Goal: Check status: Check status

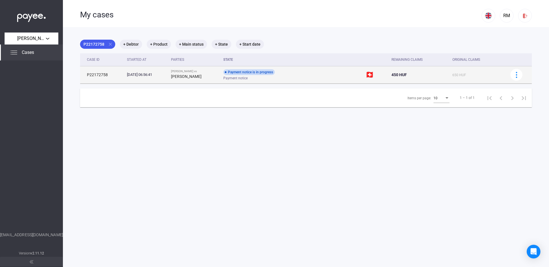
click at [275, 78] on div "Payment notice" at bounding box center [268, 78] width 91 height 4
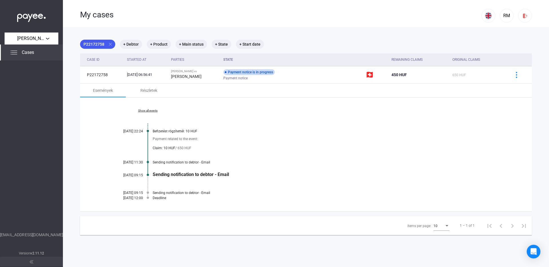
click at [155, 133] on div "Befizetést rögzítettél: 10 HUF" at bounding box center [328, 131] width 350 height 4
click at [152, 131] on div "Show all events [DATE] 22:24 Befizetést rögzítettél: 10 HUF Payment related to …" at bounding box center [305, 155] width 451 height 114
click at [133, 44] on mat-chip "+ Debtor" at bounding box center [131, 44] width 22 height 9
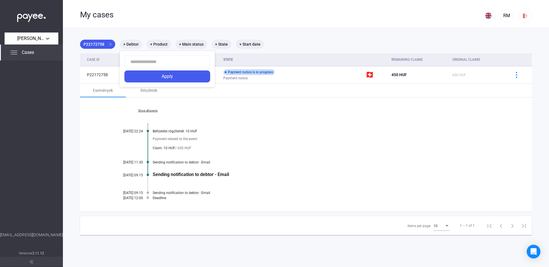
click at [107, 59] on div at bounding box center [274, 133] width 549 height 267
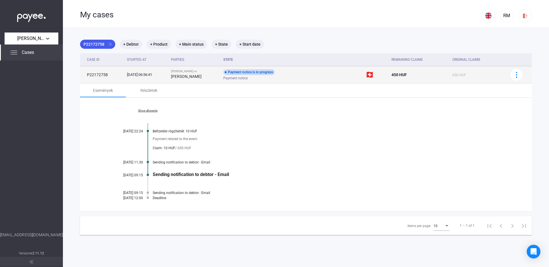
click at [131, 75] on div "[DATE] 06:56:41" at bounding box center [146, 75] width 39 height 6
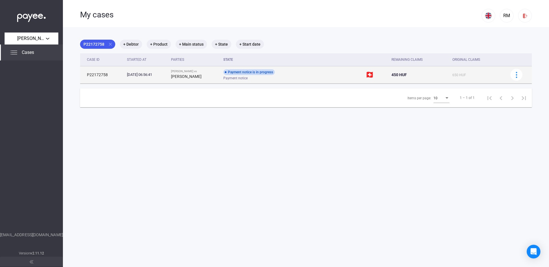
click at [166, 75] on div "[DATE] 06:56:41" at bounding box center [146, 75] width 39 height 6
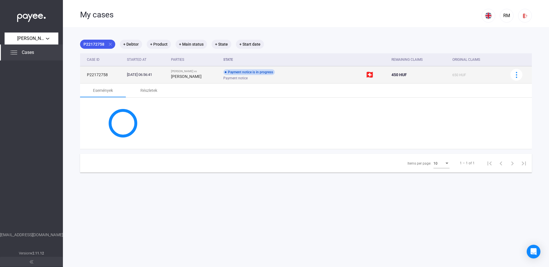
drag, startPoint x: 187, startPoint y: 75, endPoint x: 199, endPoint y: 76, distance: 11.8
click at [196, 76] on strong "[PERSON_NAME]" at bounding box center [186, 76] width 31 height 5
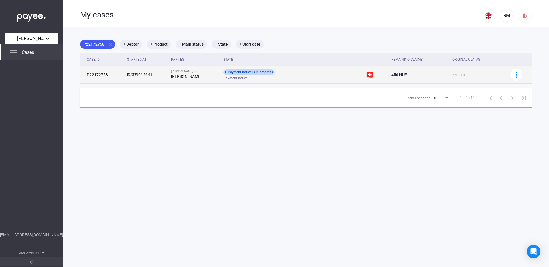
click at [201, 76] on strong "[PERSON_NAME]" at bounding box center [186, 76] width 31 height 5
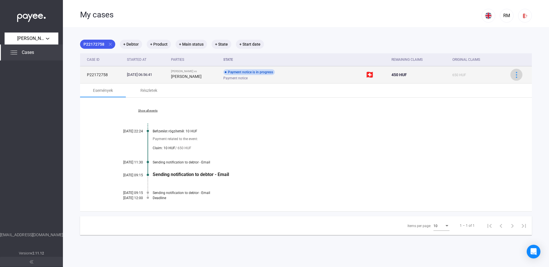
click at [520, 74] on div at bounding box center [516, 75] width 9 height 6
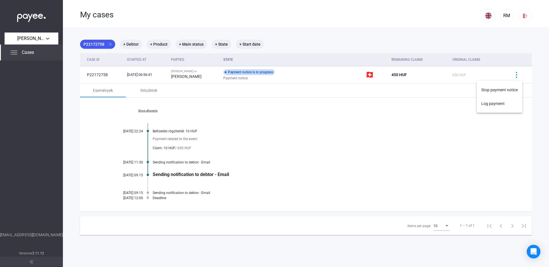
click at [183, 133] on div at bounding box center [274, 133] width 549 height 267
drag, startPoint x: 184, startPoint y: 131, endPoint x: 150, endPoint y: 130, distance: 33.7
click at [149, 130] on div "Show all events [DATE] 22:24 Befizetést rögzítettél: 10 HUF Payment related to …" at bounding box center [305, 155] width 451 height 114
click at [152, 131] on div "Show all events [DATE] 22:24 Befizetést rögzítettél: 10 HUF Payment related to …" at bounding box center [305, 155] width 451 height 114
click at [153, 131] on div "Show all events [DATE] 22:24 Befizetést rögzítettél: 10 HUF Payment related to …" at bounding box center [305, 155] width 451 height 114
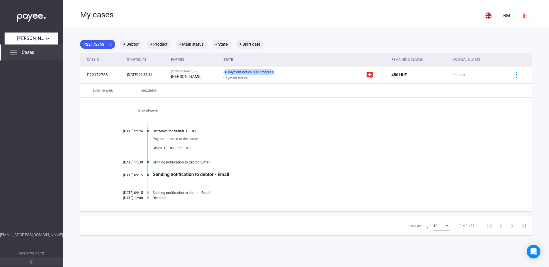
click at [153, 131] on div "Befizetést rögzítettél: 10 HUF" at bounding box center [328, 131] width 350 height 4
drag, startPoint x: 153, startPoint y: 131, endPoint x: 183, endPoint y: 131, distance: 30.9
click at [186, 131] on div "Befizetést rögzítettél: 10 HUF" at bounding box center [328, 131] width 350 height 4
